Goal: Entertainment & Leisure: Browse casually

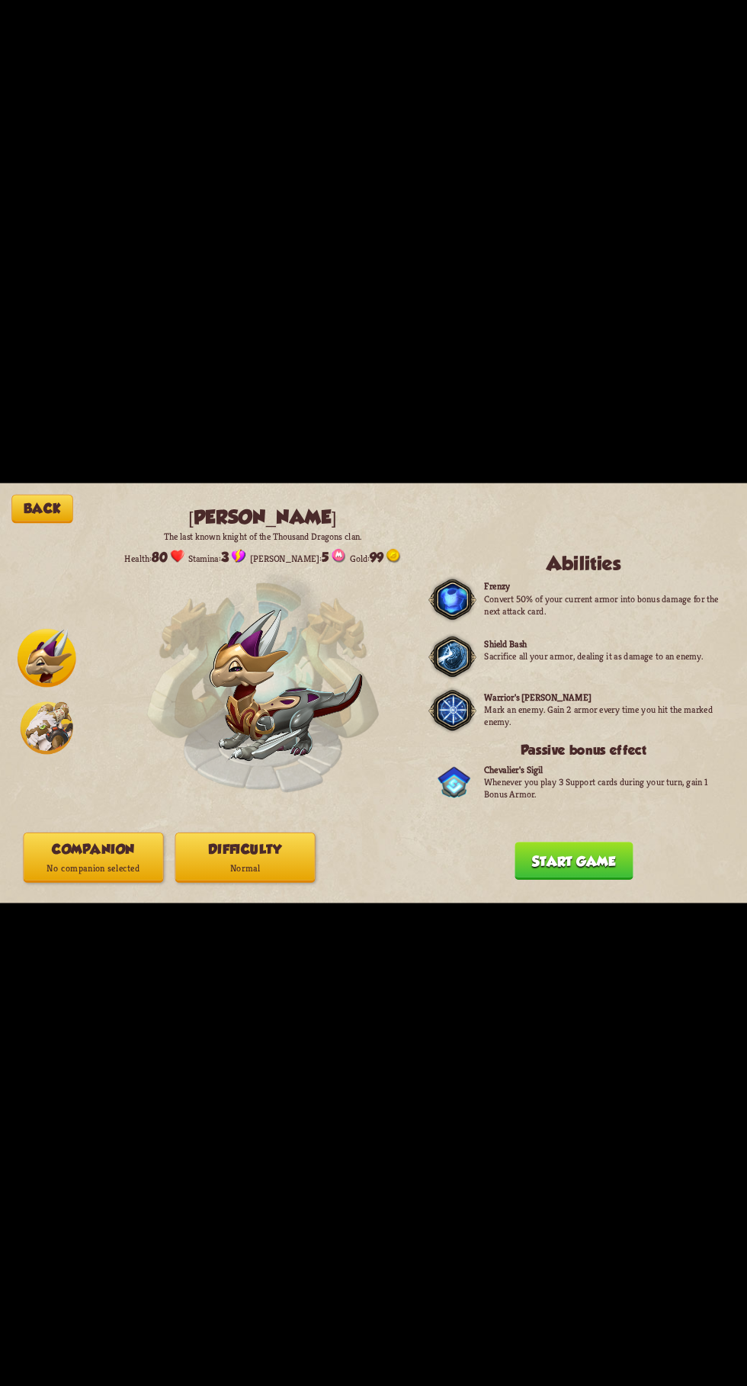
click at [598, 872] on button "Start game" at bounding box center [574, 861] width 118 height 38
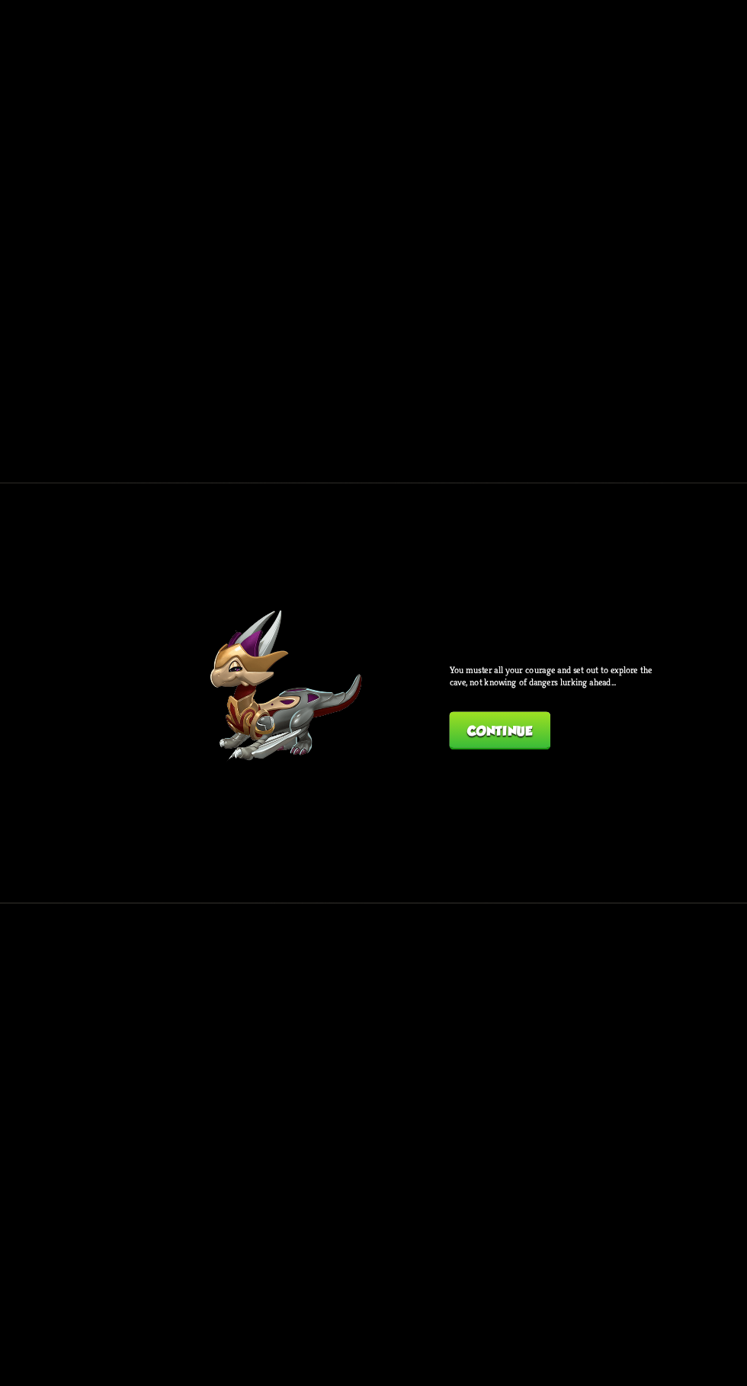
click at [527, 731] on button "Continue" at bounding box center [500, 731] width 101 height 38
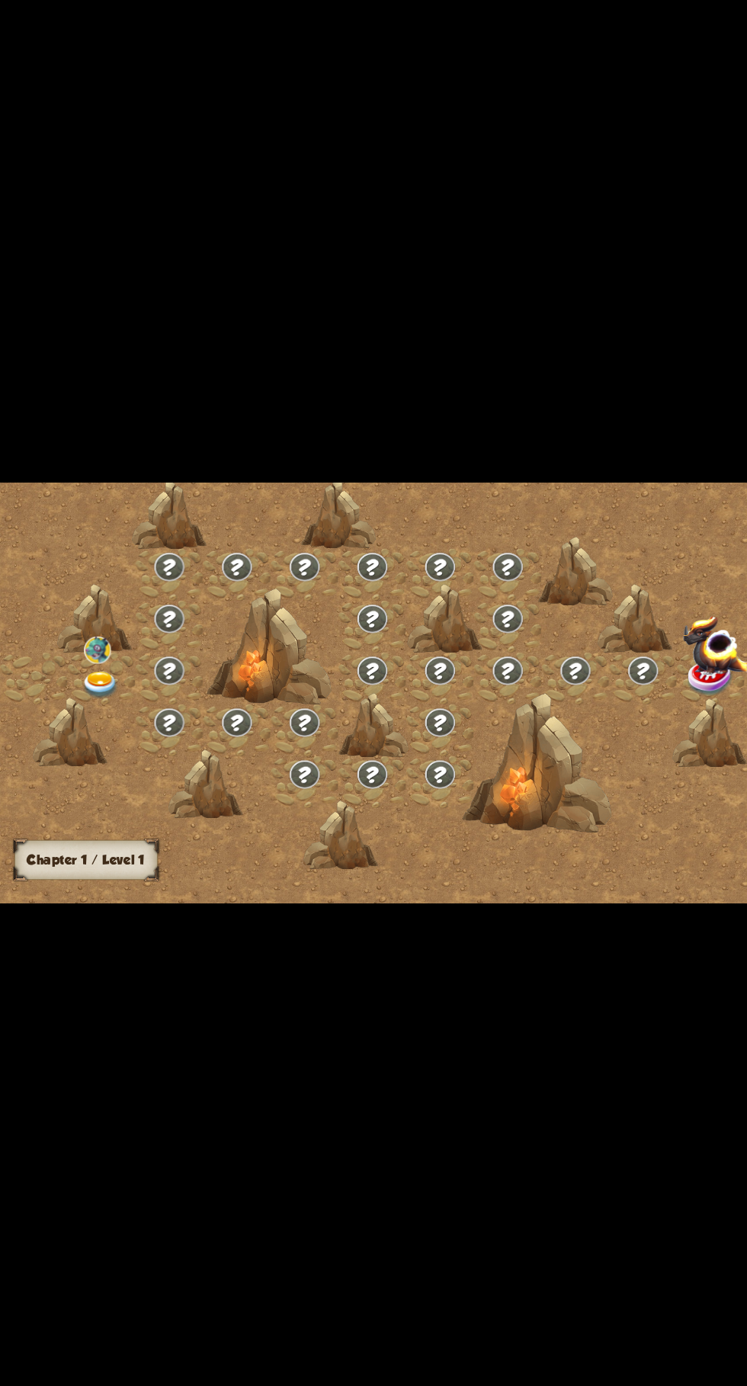
click at [688, 670] on img at bounding box center [711, 679] width 47 height 38
click at [627, 678] on img at bounding box center [643, 671] width 33 height 31
click at [684, 692] on div at bounding box center [711, 679] width 68 height 52
click at [638, 678] on img at bounding box center [643, 671] width 33 height 31
click at [658, 688] on div at bounding box center [643, 679] width 68 height 52
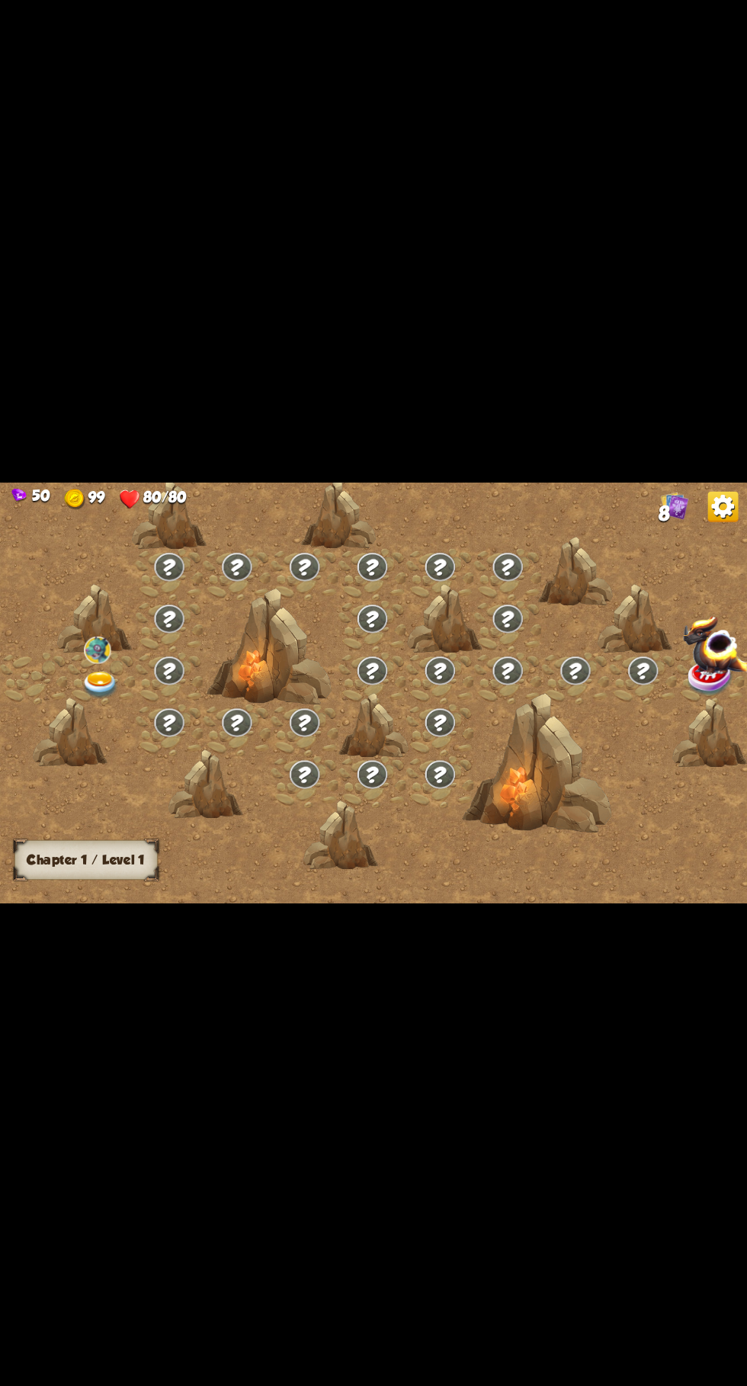
click at [634, 695] on div at bounding box center [643, 679] width 68 height 52
click at [695, 676] on img at bounding box center [711, 679] width 47 height 38
click at [724, 702] on div at bounding box center [710, 734] width 75 height 70
click at [85, 657] on img at bounding box center [97, 650] width 27 height 27
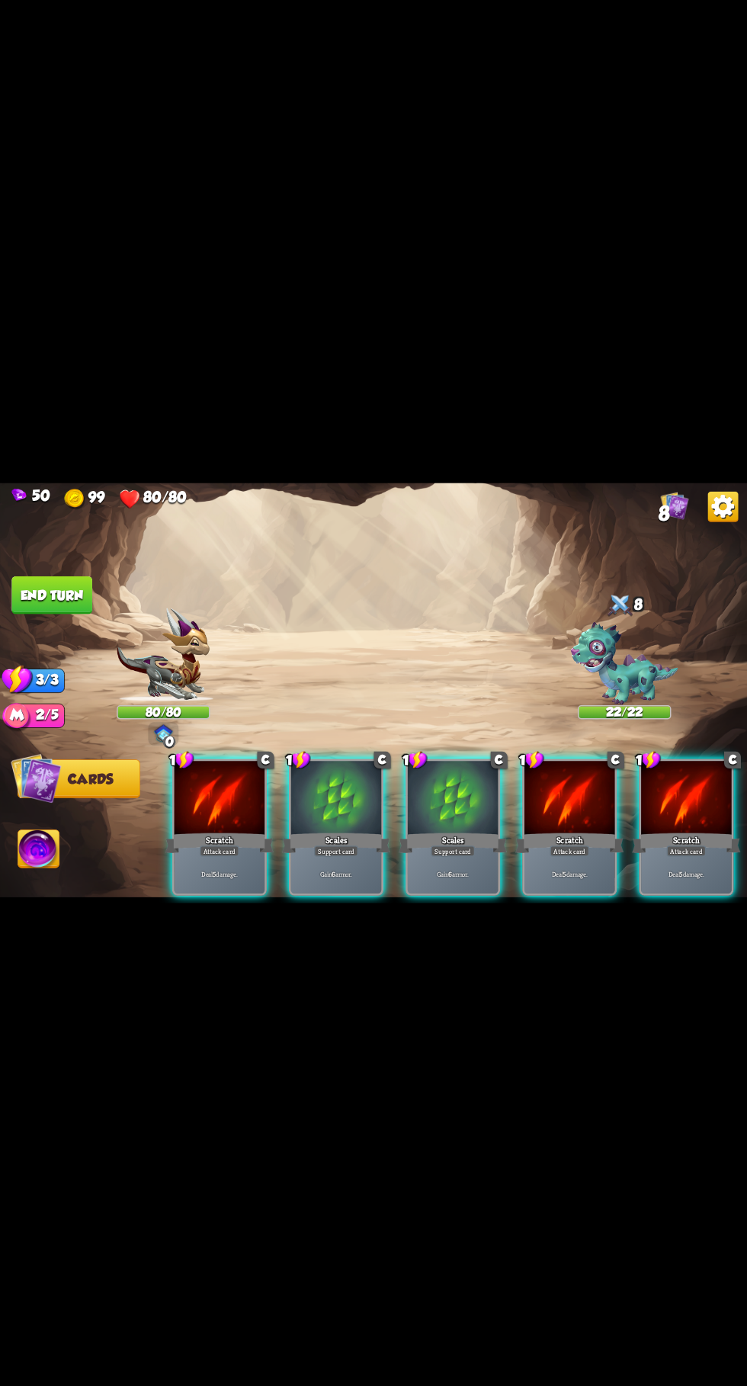
click at [499, 854] on div "Gain 6 armor." at bounding box center [453, 874] width 91 height 40
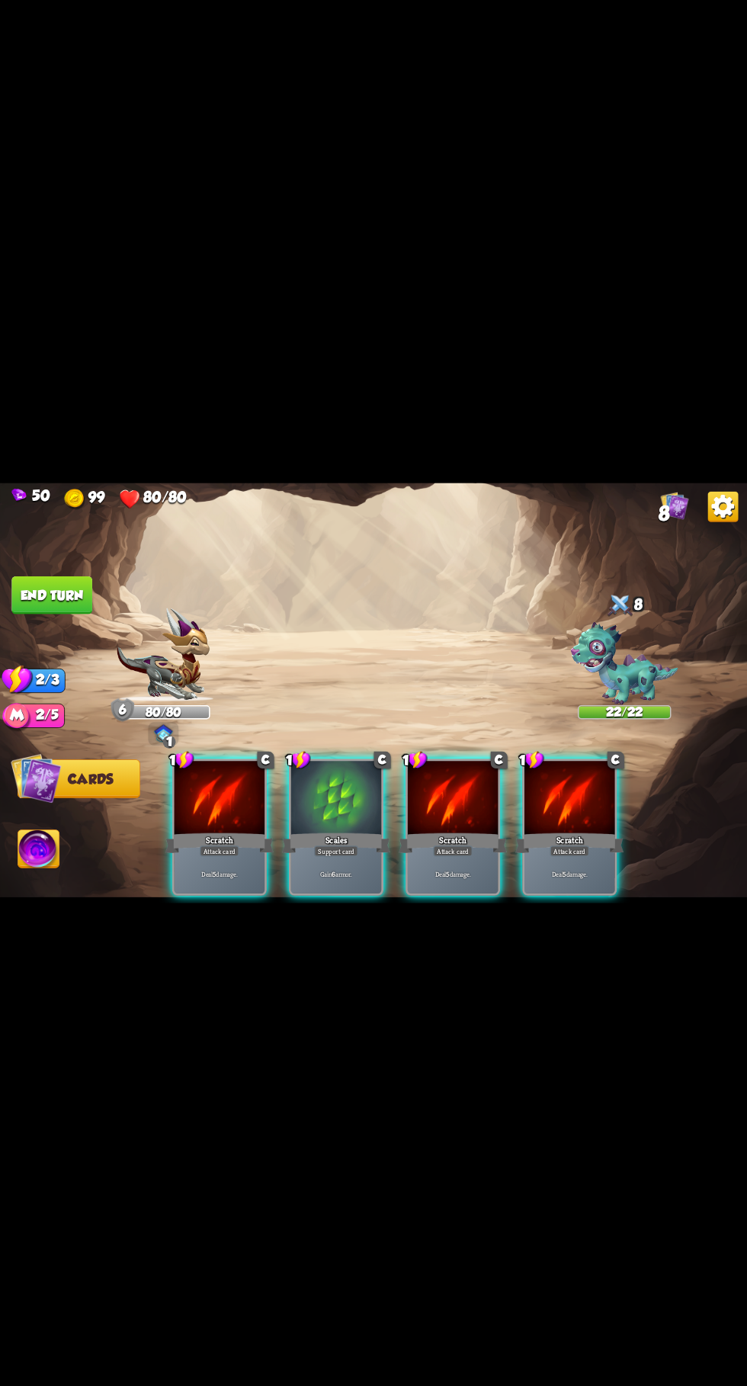
click at [352, 803] on div at bounding box center [336, 799] width 91 height 76
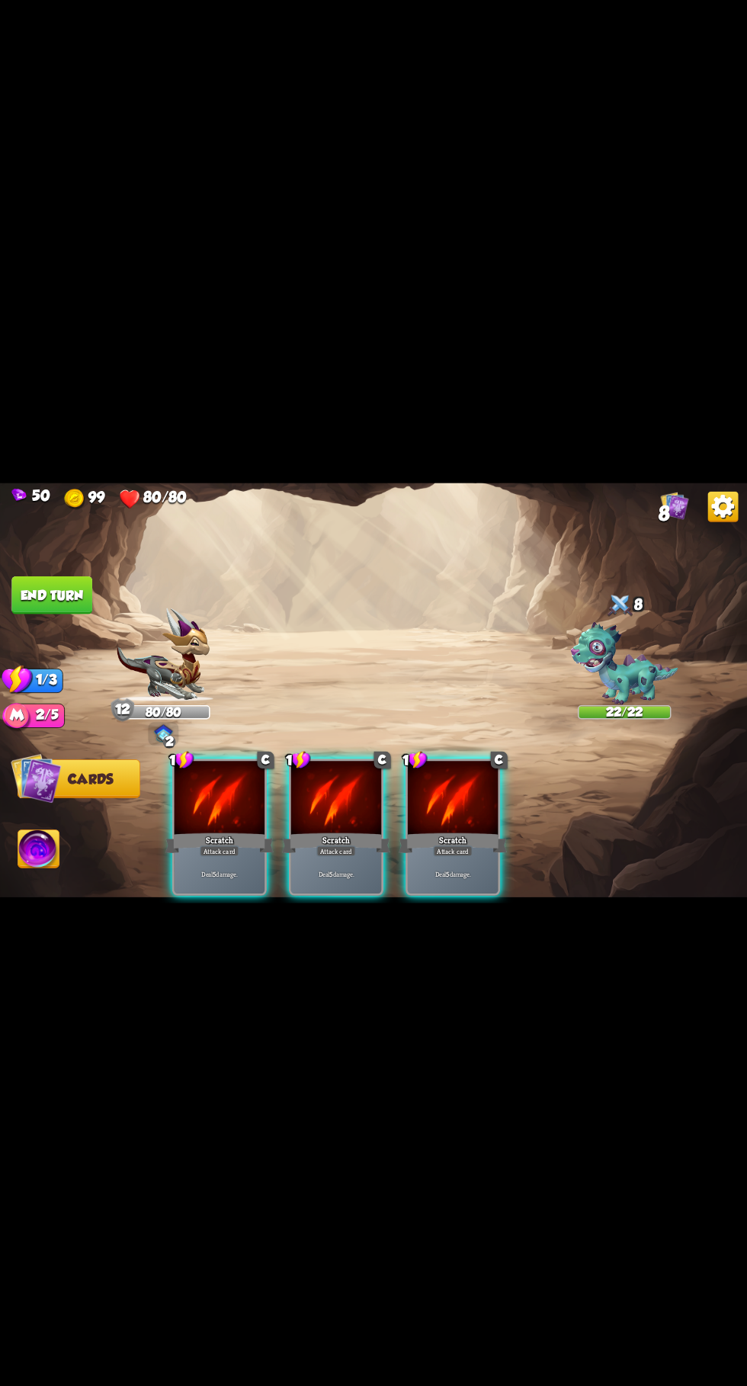
click at [362, 832] on div "Scratch" at bounding box center [336, 843] width 108 height 24
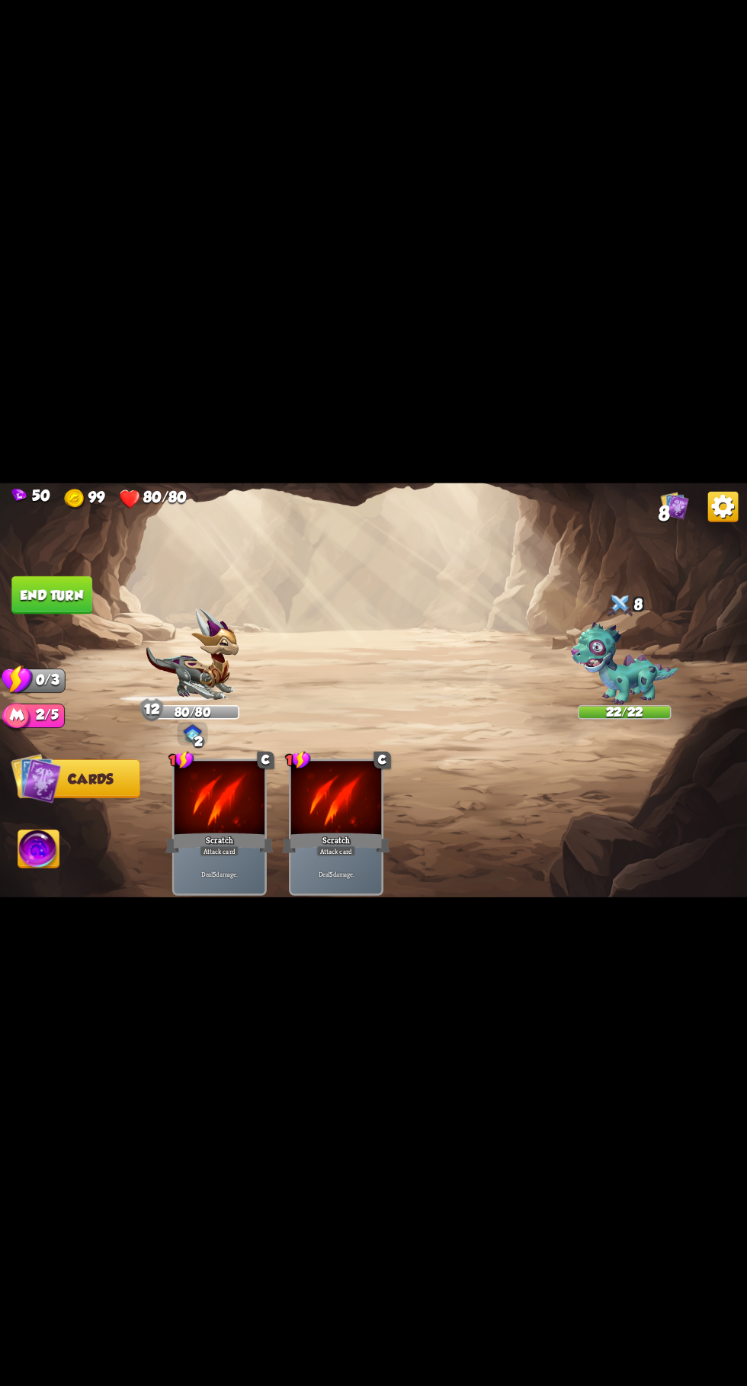
click at [461, 839] on div "1 C Scratch Attack card Deal 5 damage. 1 C Scratch Attack card Deal 5 damage." at bounding box center [448, 810] width 598 height 187
click at [358, 808] on div at bounding box center [336, 799] width 91 height 76
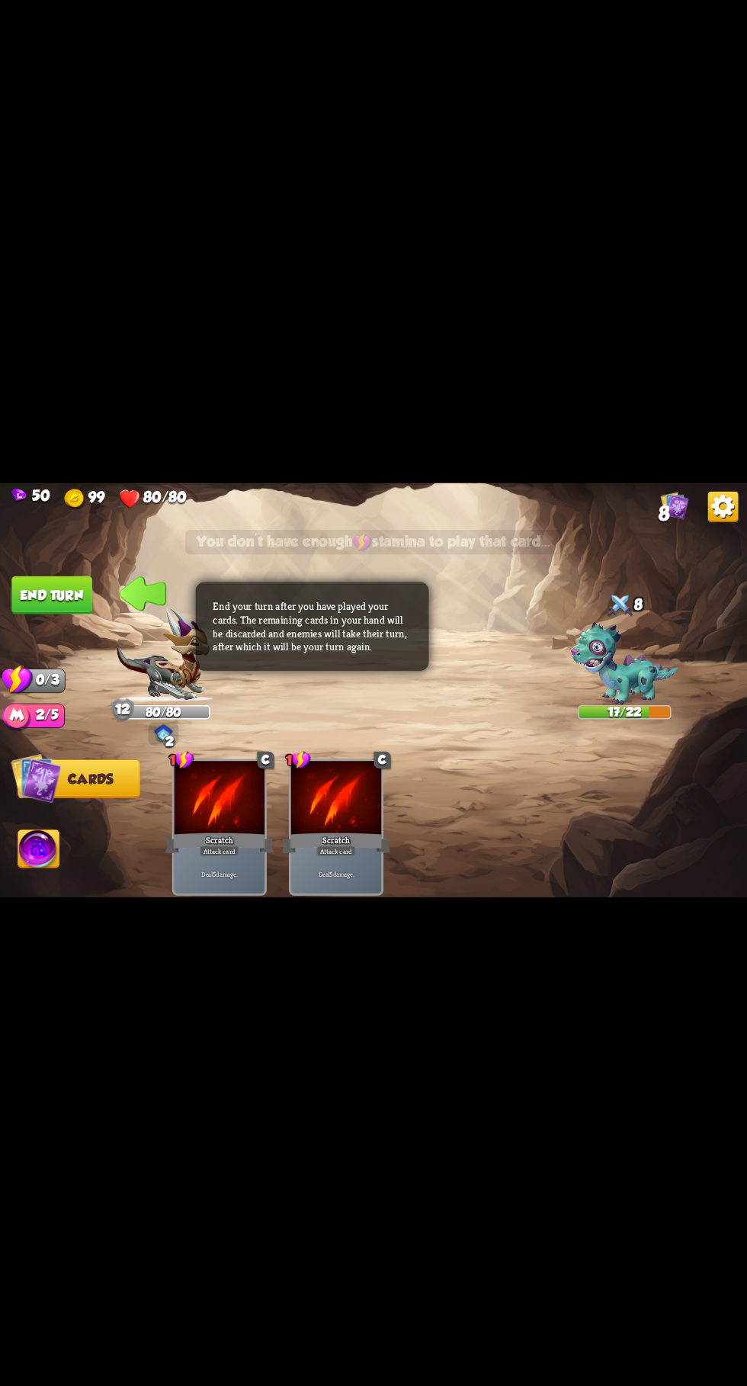
click at [47, 592] on button "End turn" at bounding box center [51, 596] width 81 height 38
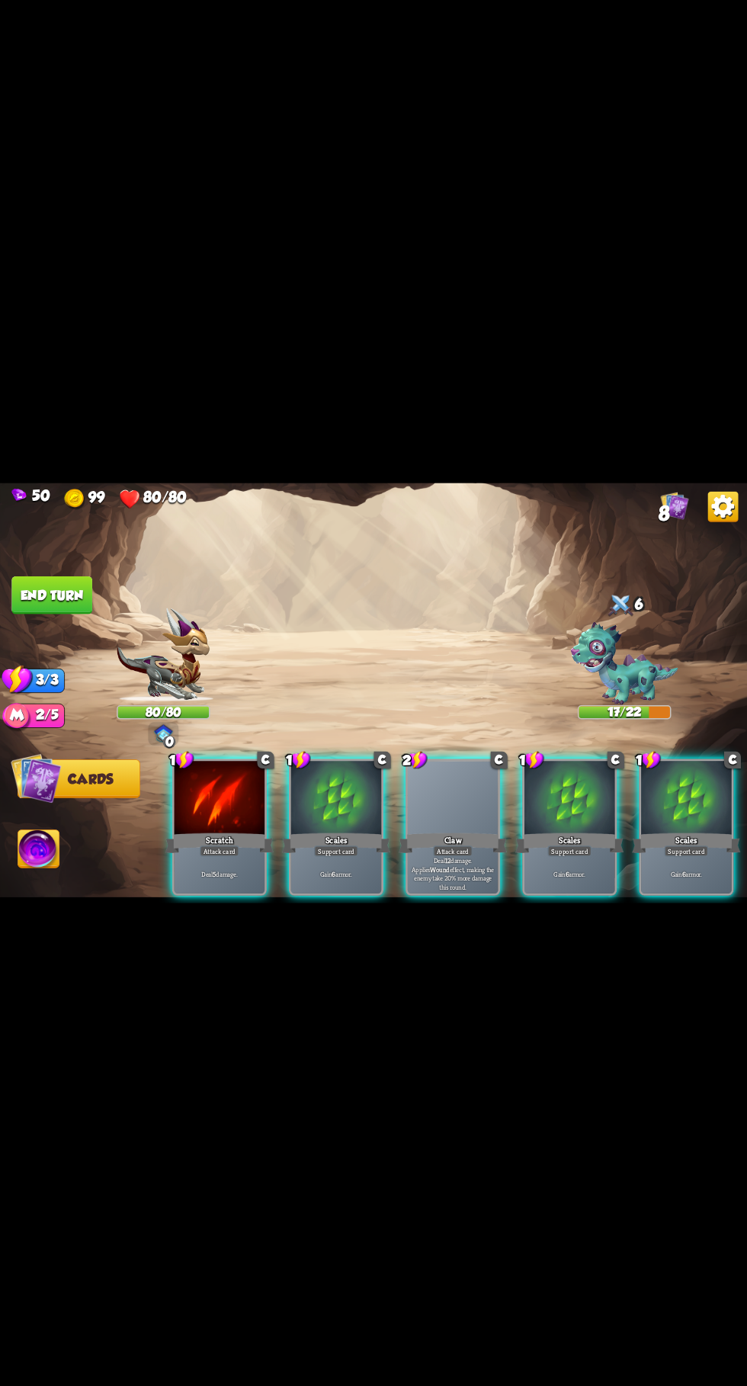
click at [354, 846] on div "Support card" at bounding box center [336, 851] width 44 height 11
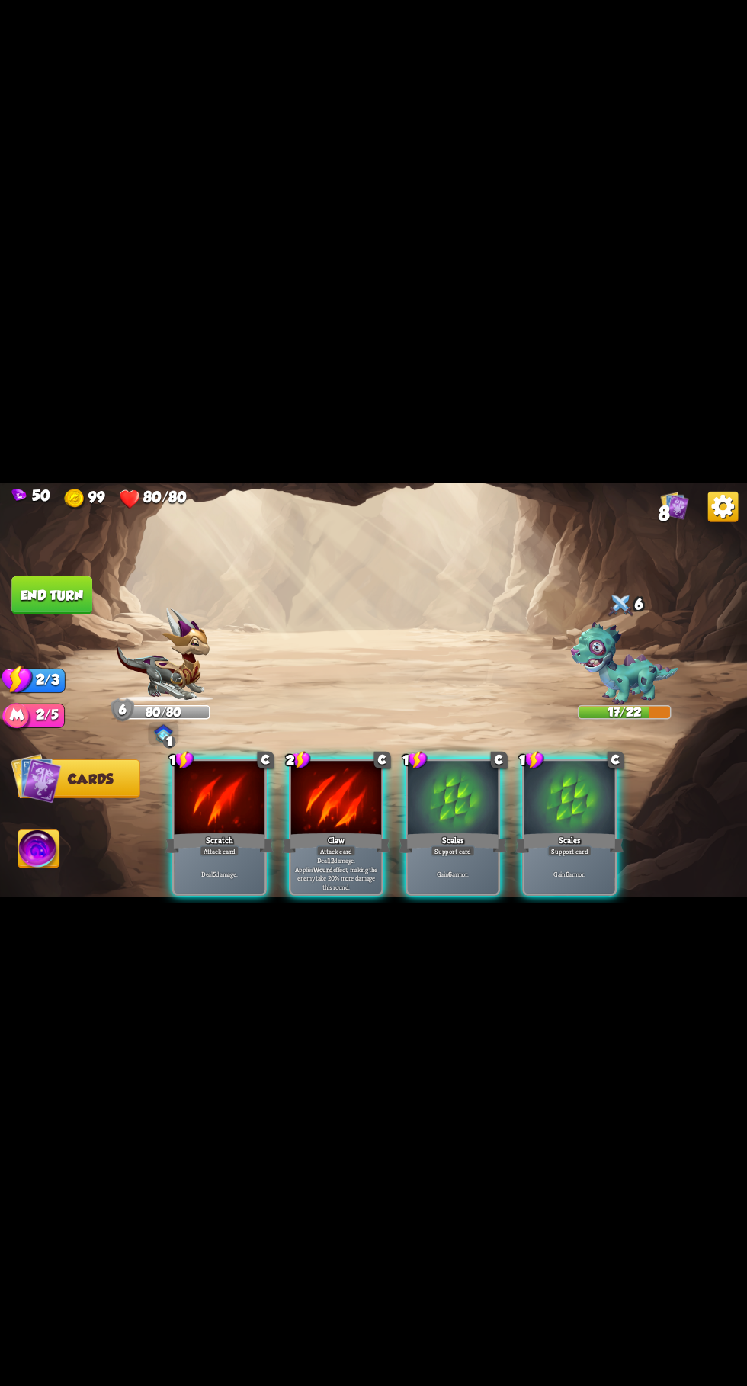
click at [365, 789] on div at bounding box center [336, 799] width 91 height 76
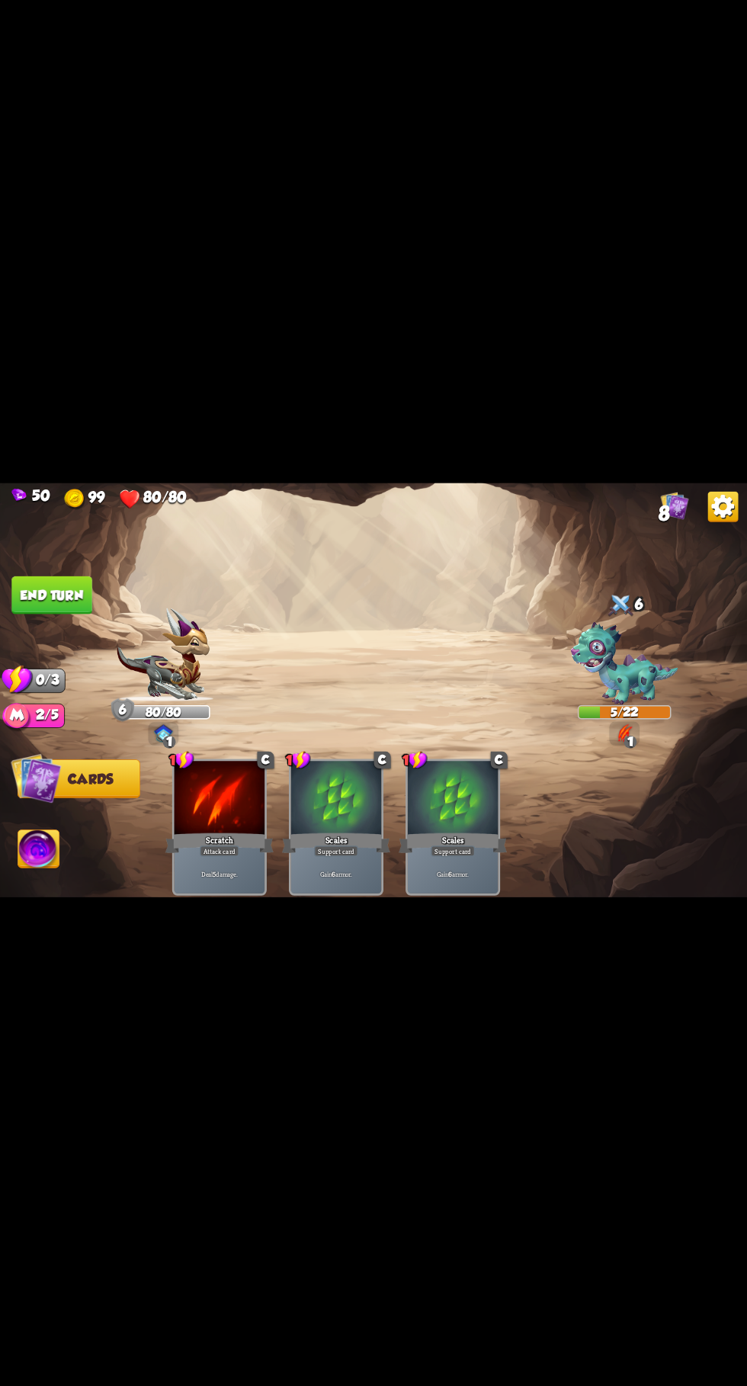
click at [377, 831] on div "Scales" at bounding box center [336, 843] width 108 height 24
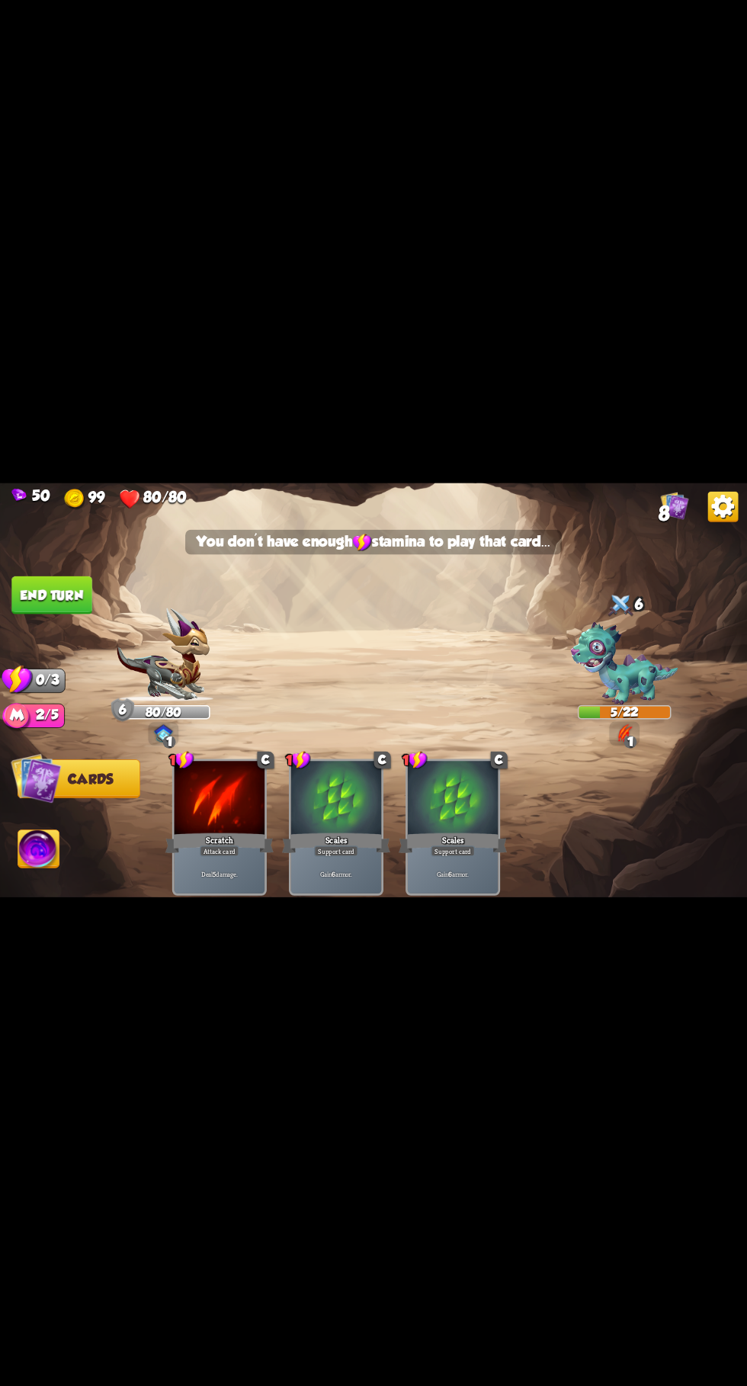
click at [24, 606] on button "End turn" at bounding box center [51, 596] width 81 height 38
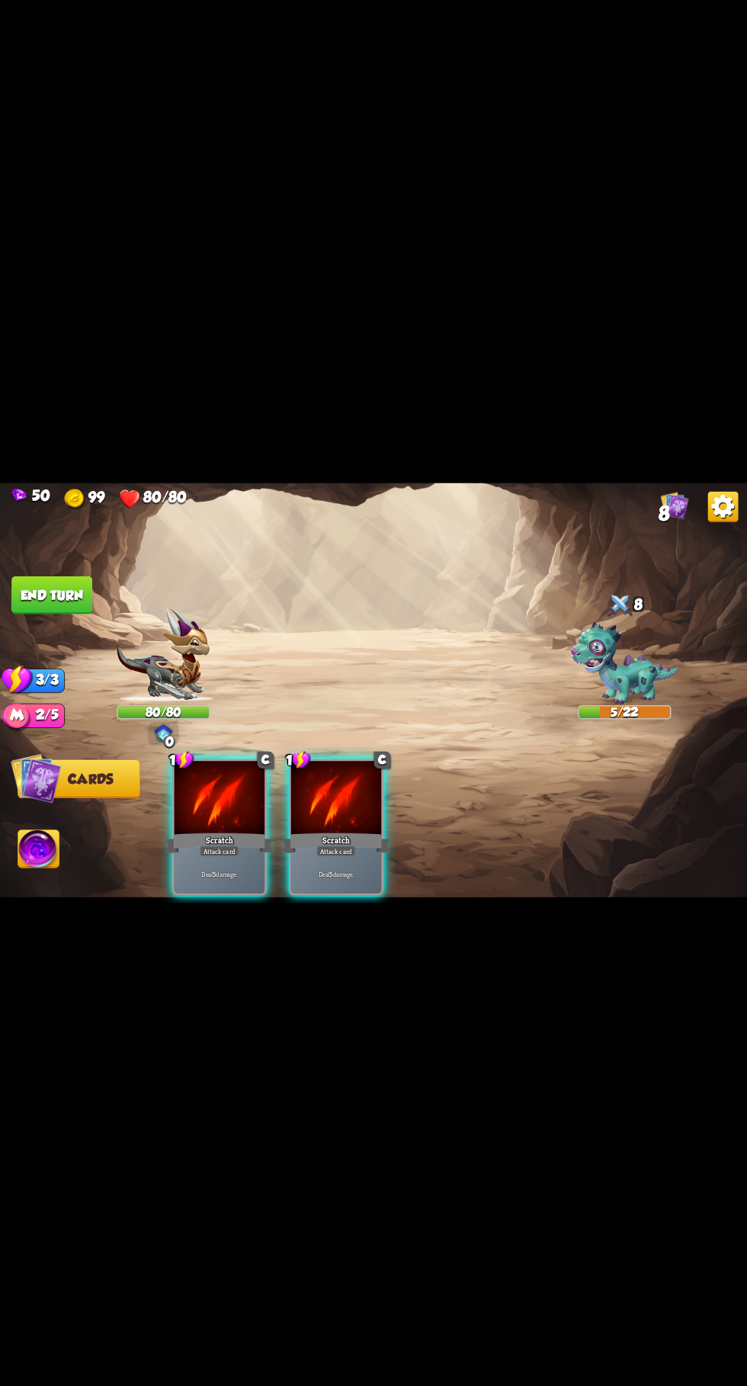
click at [225, 846] on div "Attack card" at bounding box center [220, 851] width 40 height 11
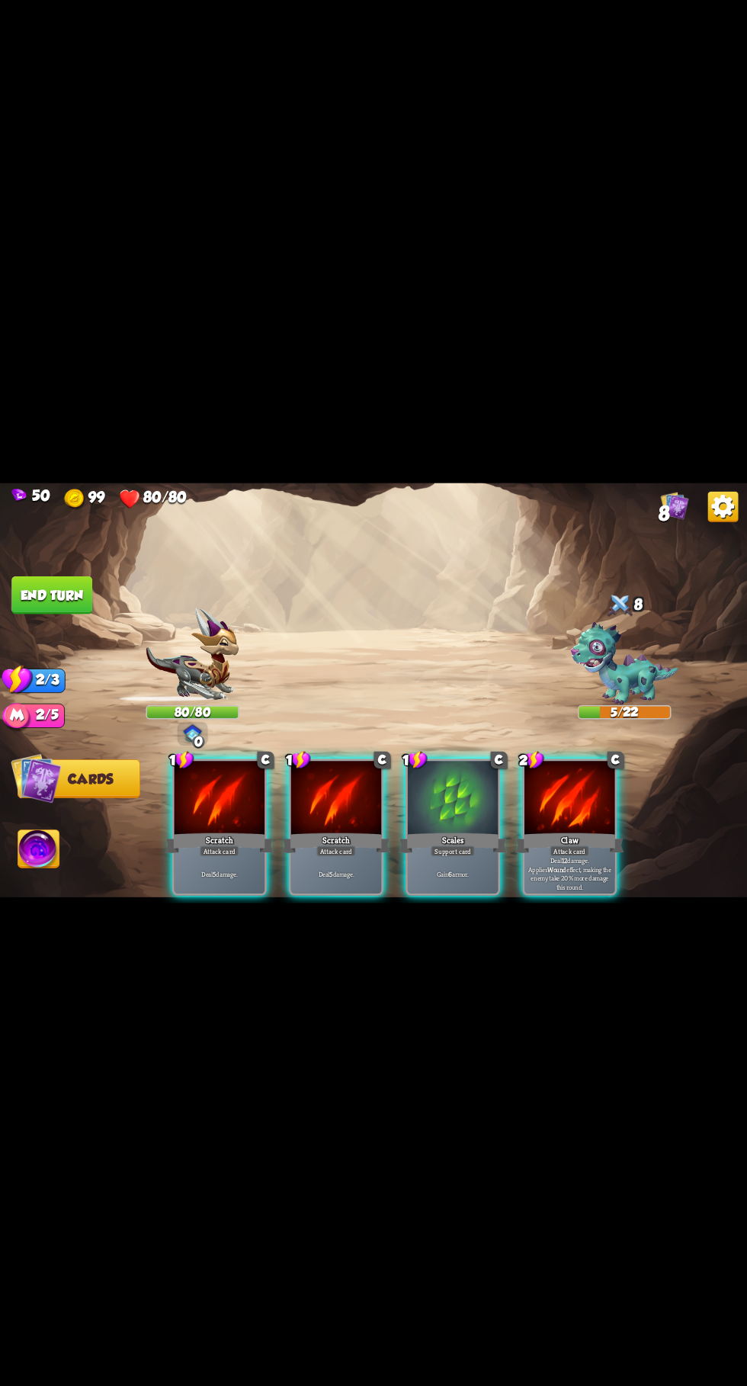
click at [477, 837] on div "Scales" at bounding box center [453, 843] width 108 height 24
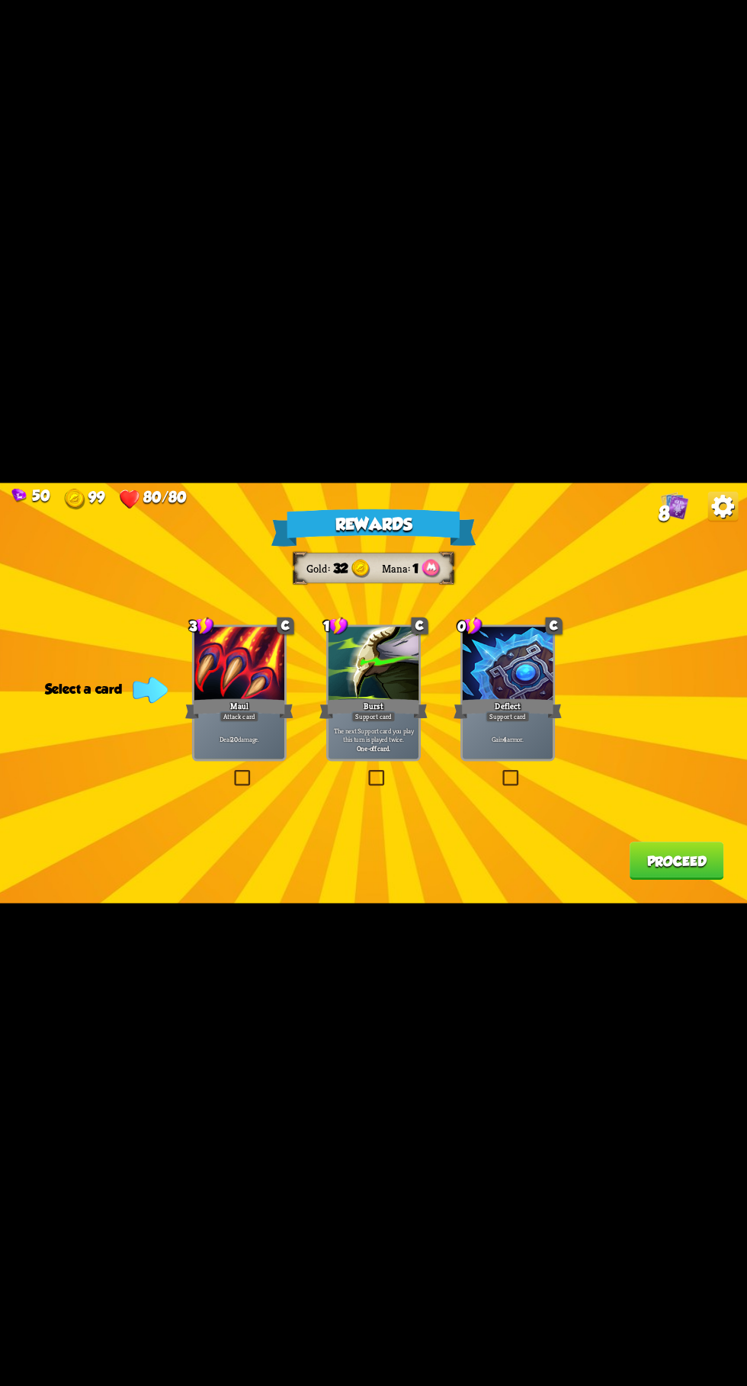
click at [232, 772] on label at bounding box center [232, 772] width 0 height 0
click at [0, 0] on input "checkbox" at bounding box center [0, 0] width 0 height 0
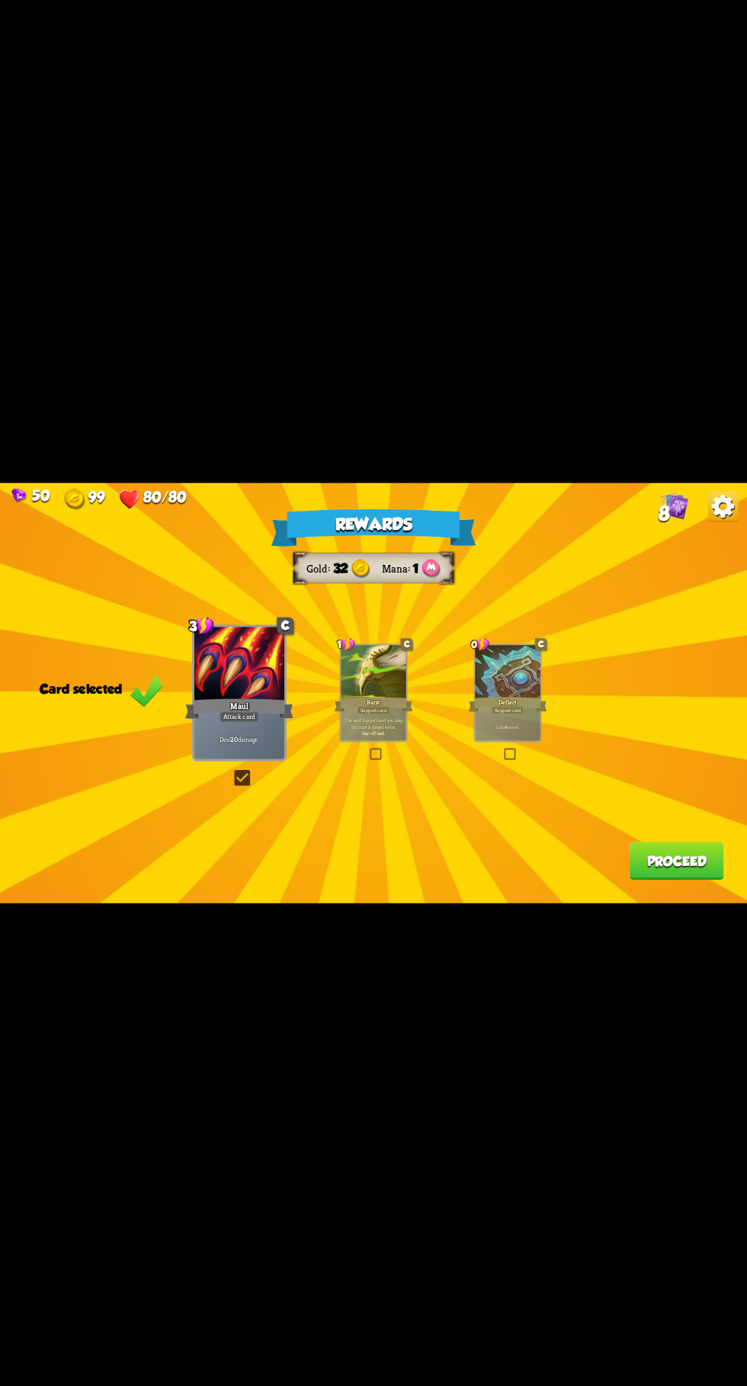
click at [392, 786] on div "Rewards Gold 32 Mana 1 Card selected 3 C Maul Attack card Deal 20 damage. 1 C B…" at bounding box center [373, 693] width 747 height 420
click at [368, 750] on label at bounding box center [368, 750] width 0 height 0
click at [0, 0] on input "checkbox" at bounding box center [0, 0] width 0 height 0
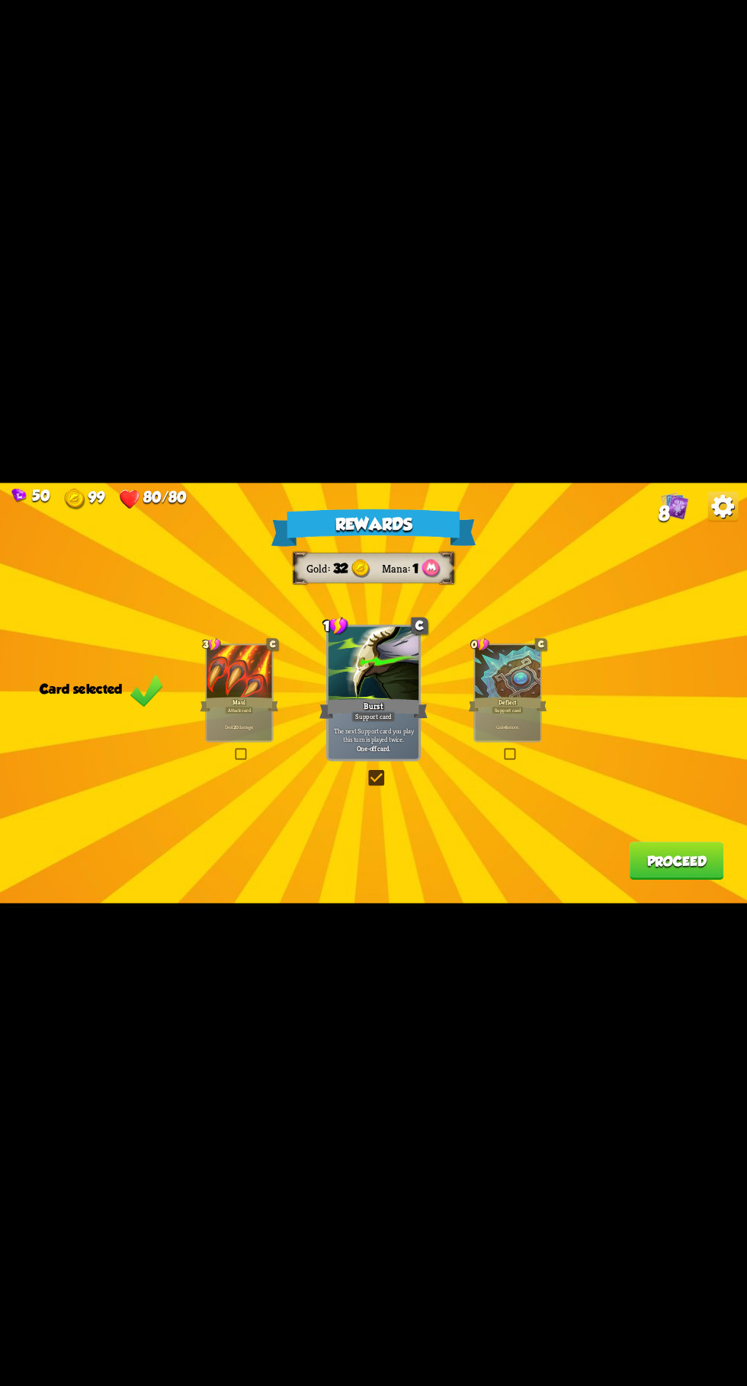
click at [503, 750] on label at bounding box center [503, 750] width 0 height 0
click at [0, 0] on input "checkbox" at bounding box center [0, 0] width 0 height 0
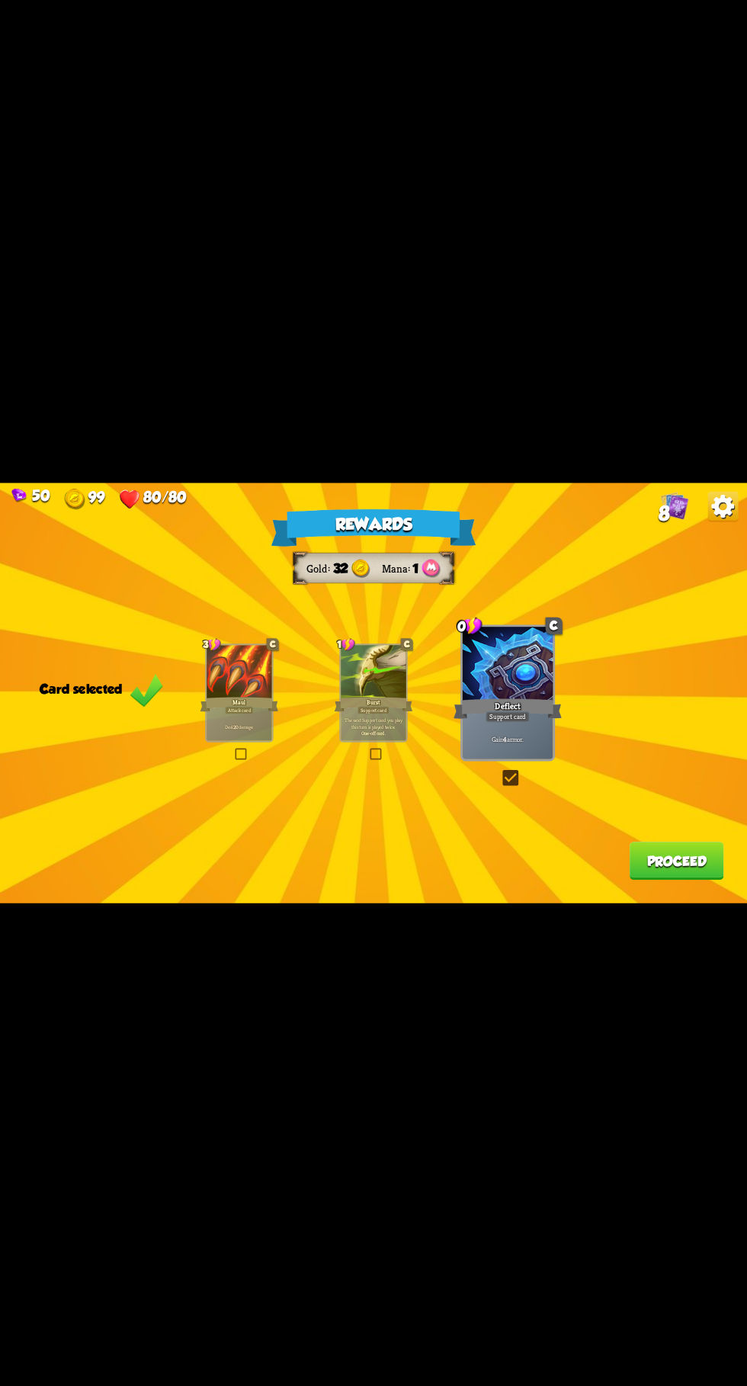
click at [188, 783] on div "Rewards Gold 32 Mana 1 Card selected 3 C Maul Attack card Deal 20 damage. 1 C B…" at bounding box center [373, 693] width 747 height 420
click at [251, 785] on div "Rewards Gold 32 Mana 1 Card selected 3 C Maul Attack card Deal 20 damage. 1 C B…" at bounding box center [373, 693] width 747 height 420
click at [233, 750] on label at bounding box center [233, 750] width 0 height 0
click at [0, 0] on input "checkbox" at bounding box center [0, 0] width 0 height 0
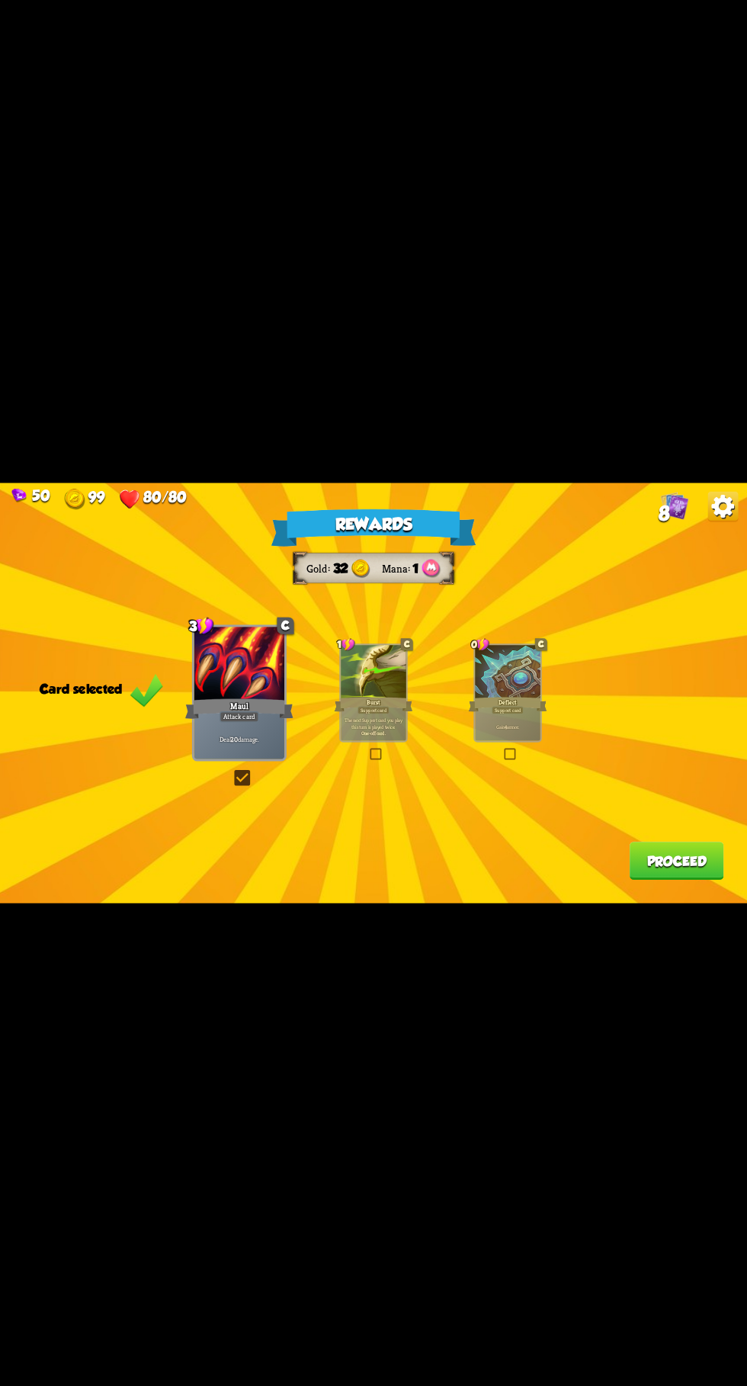
click at [686, 877] on button "Proceed" at bounding box center [677, 861] width 95 height 38
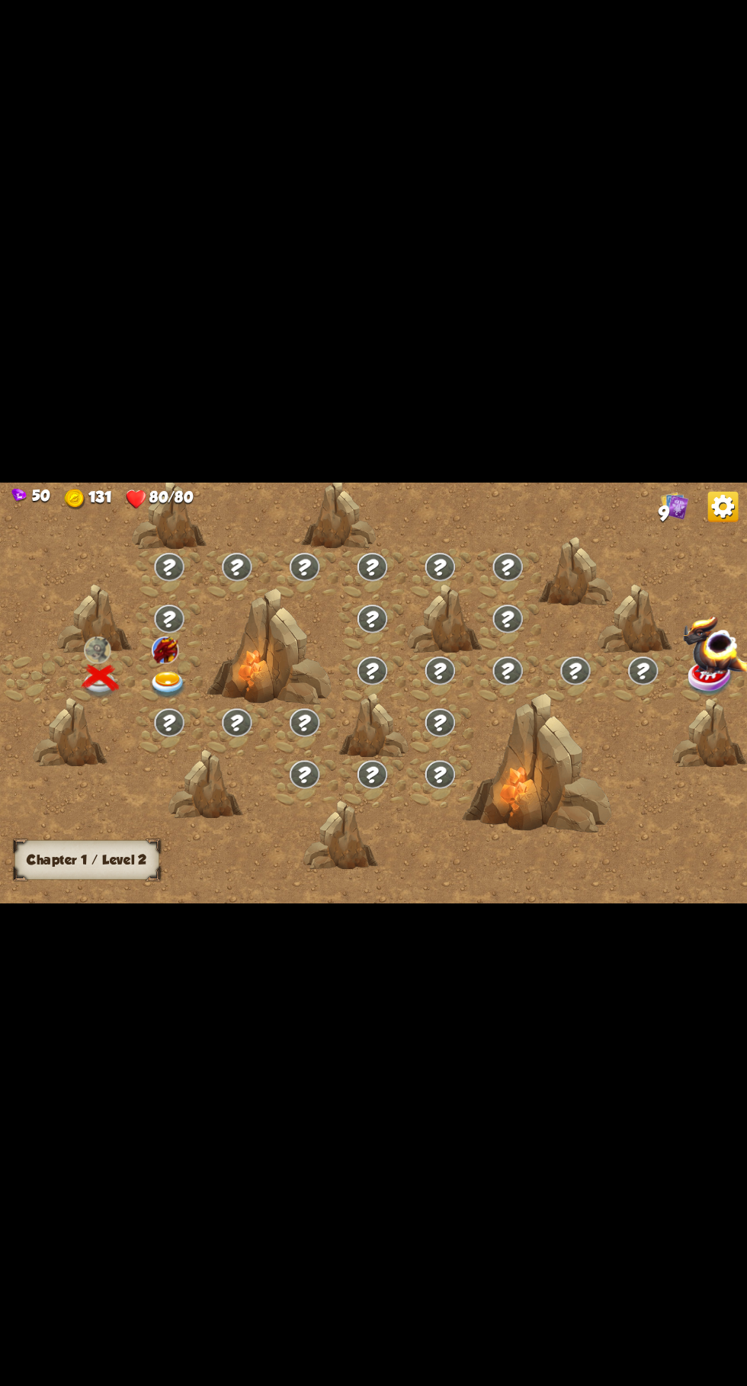
click at [182, 696] on img at bounding box center [167, 685] width 37 height 27
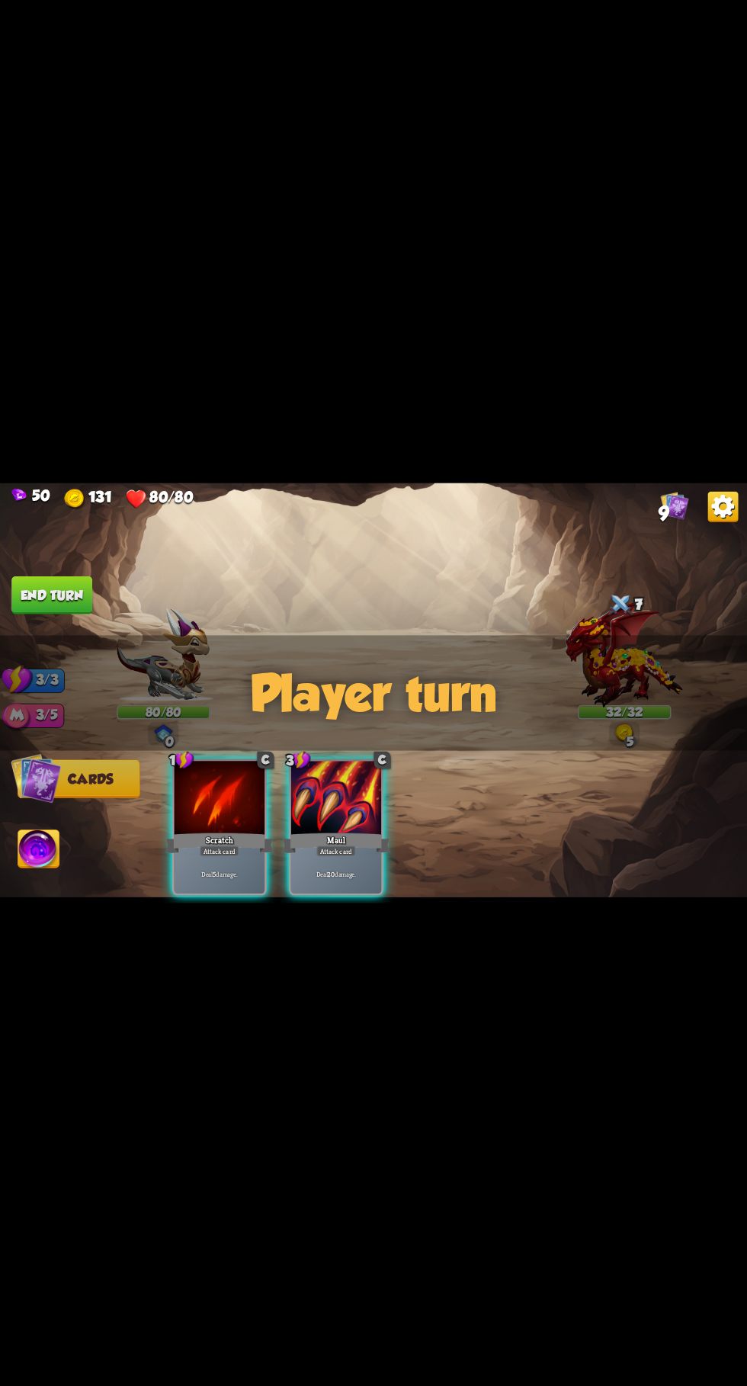
click at [236, 846] on div "Attack card" at bounding box center [220, 851] width 40 height 11
